Goal: Task Accomplishment & Management: Complete application form

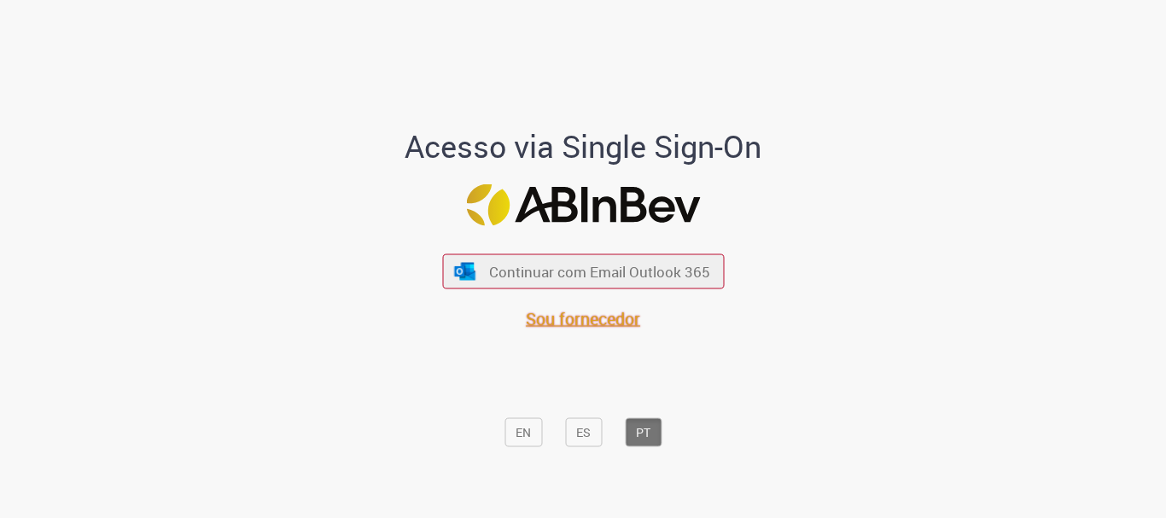
click at [568, 320] on span "Sou fornecedor" at bounding box center [583, 318] width 114 height 23
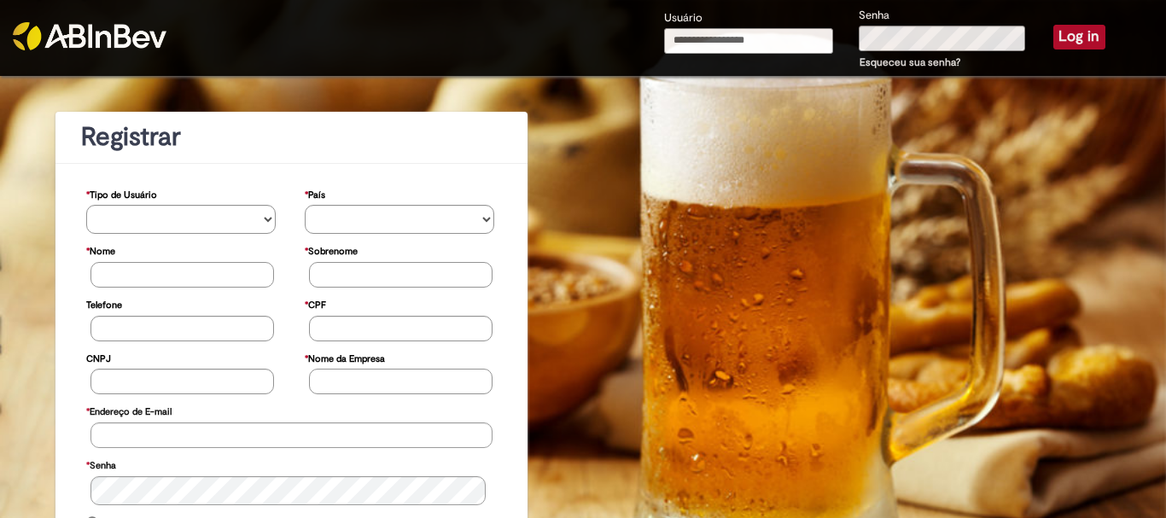
drag, startPoint x: 733, startPoint y: 41, endPoint x: 803, endPoint y: 41, distance: 69.2
click at [733, 41] on input "Usuário" at bounding box center [748, 41] width 169 height 26
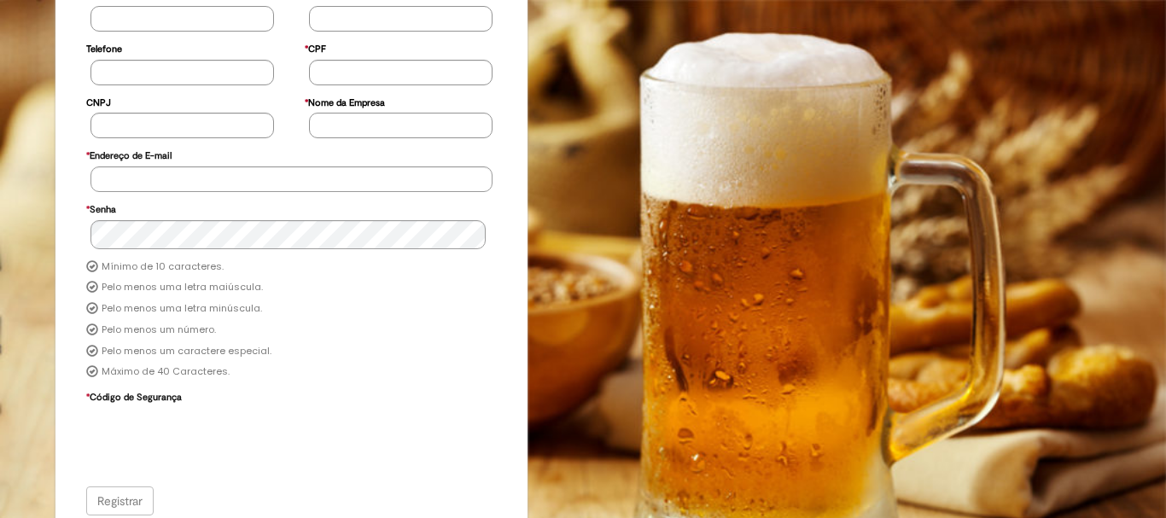
scroll to position [270, 0]
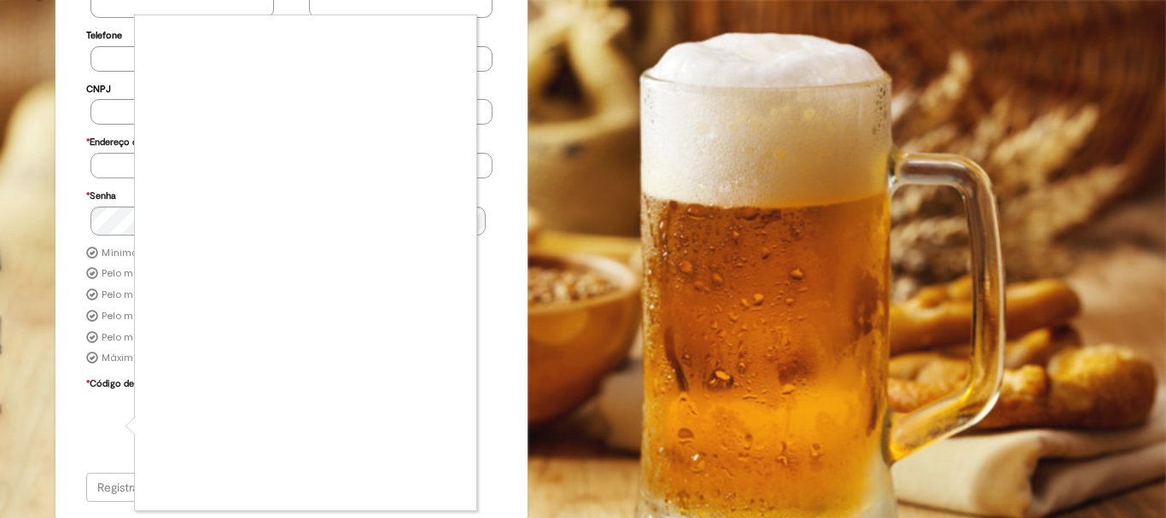
click at [34, 166] on div at bounding box center [583, 259] width 1166 height 518
